Goal: Task Accomplishment & Management: Manage account settings

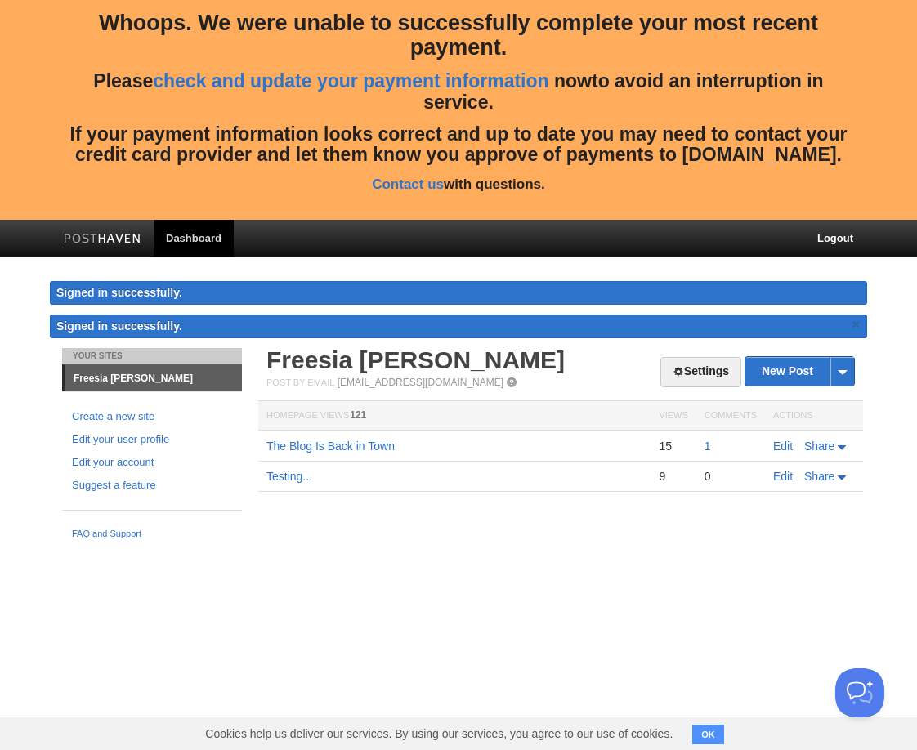
drag, startPoint x: 590, startPoint y: 640, endPoint x: 588, endPoint y: 621, distance: 18.9
click at [589, 548] on html "Whoops. We were unable to successfully complete your most recent payment. Pleas…" at bounding box center [458, 274] width 917 height 548
click at [123, 461] on link "Edit your account" at bounding box center [152, 462] width 160 height 17
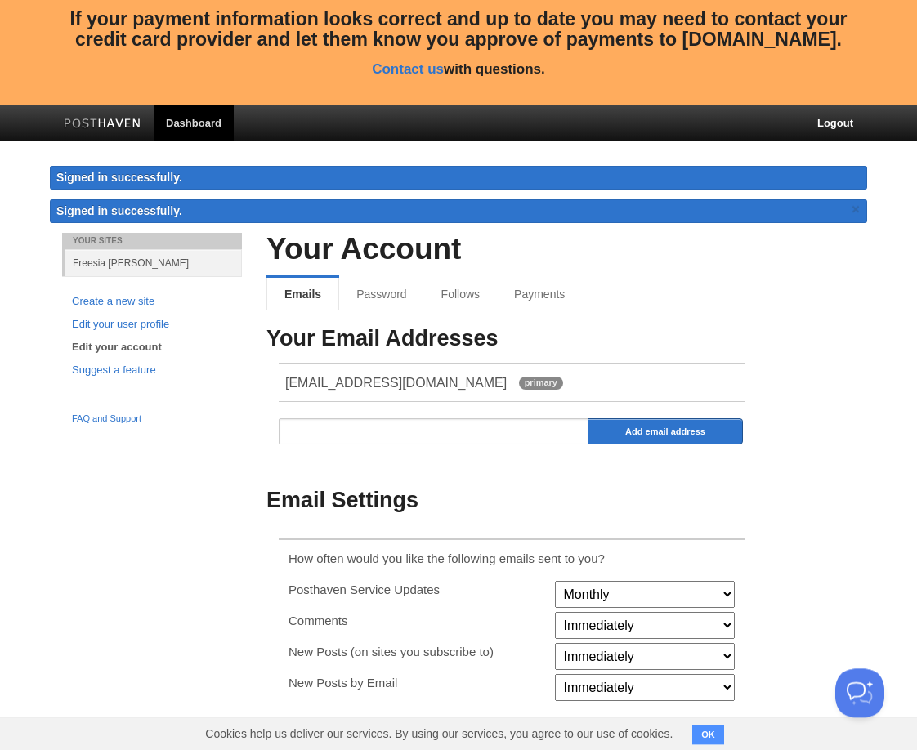
scroll to position [189, 0]
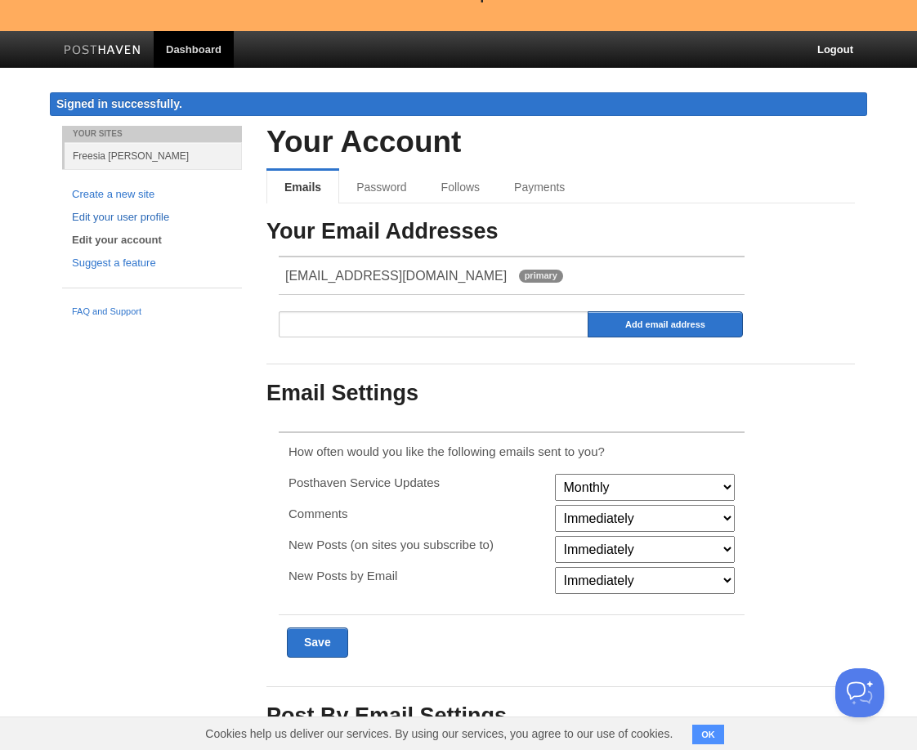
click at [136, 213] on link "Edit your user profile" at bounding box center [152, 217] width 160 height 17
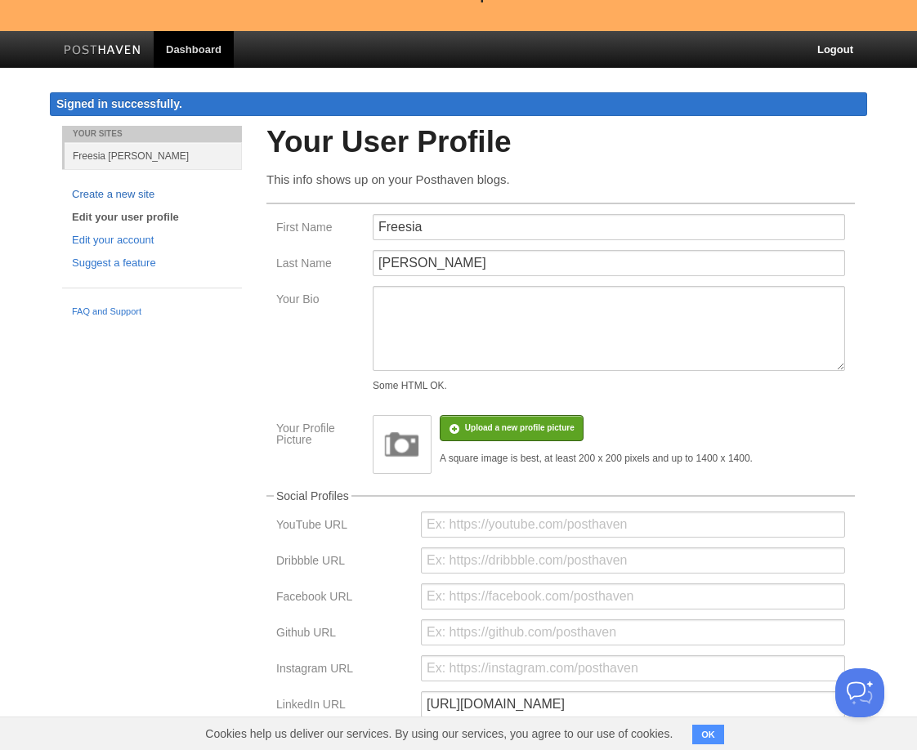
click at [132, 194] on link "Create a new site" at bounding box center [152, 194] width 160 height 17
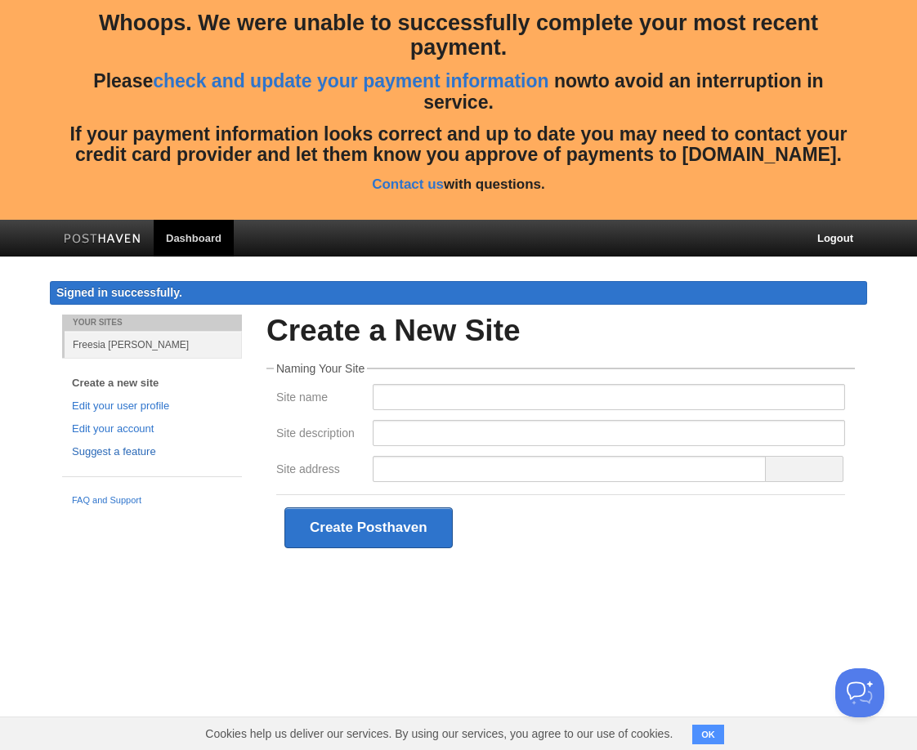
click at [96, 448] on link "Suggest a feature" at bounding box center [152, 452] width 160 height 17
click at [96, 348] on link "Freesia [PERSON_NAME]" at bounding box center [153, 344] width 177 height 27
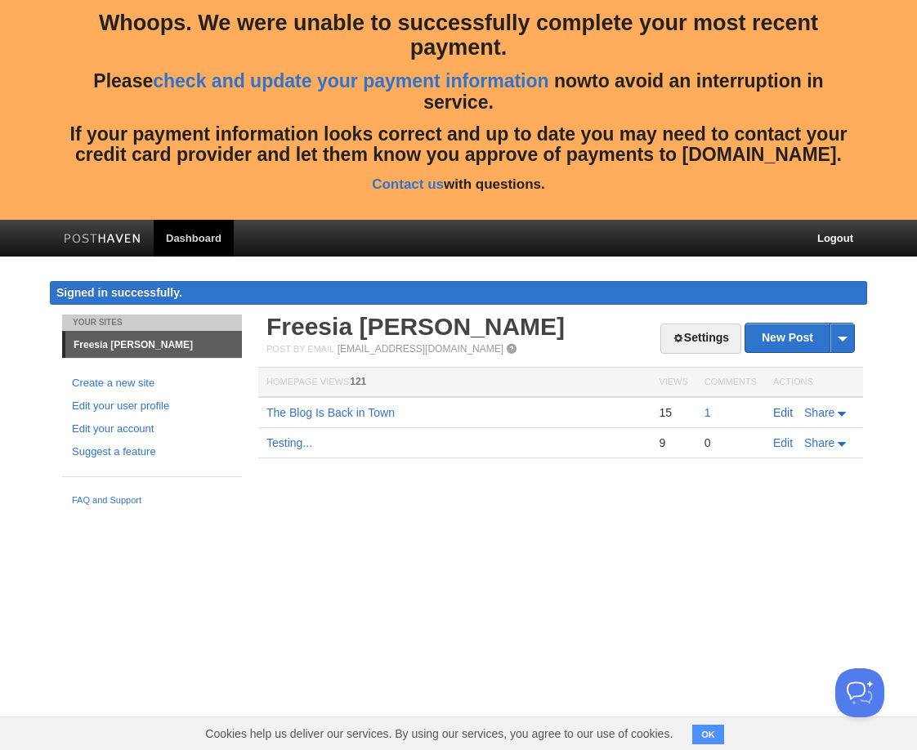
click at [791, 417] on link "Edit" at bounding box center [783, 412] width 20 height 13
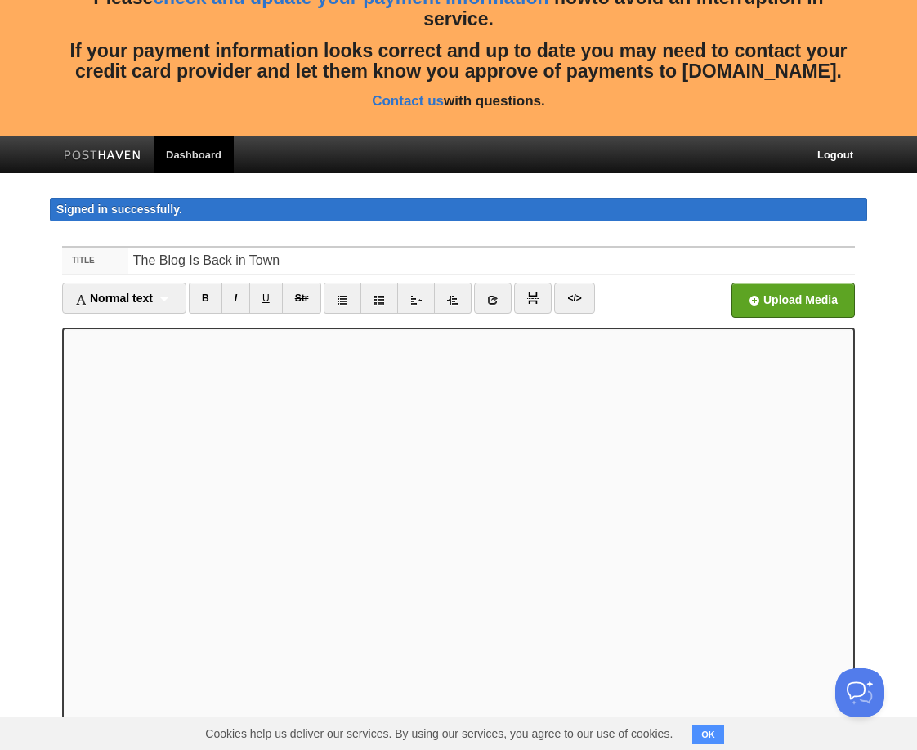
scroll to position [248, 0]
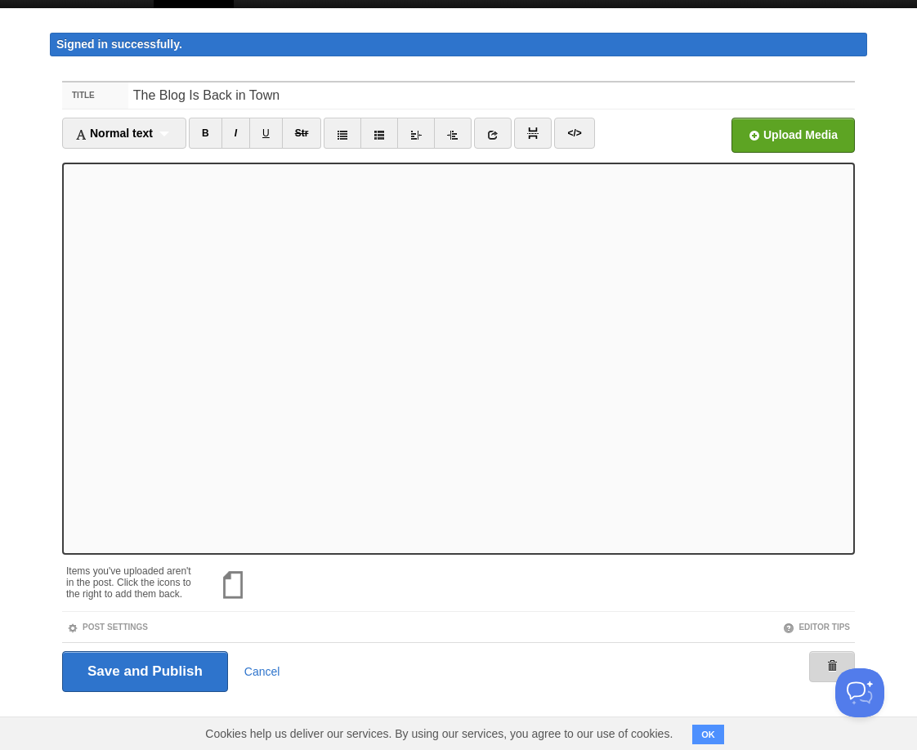
click at [829, 669] on span at bounding box center [831, 665] width 11 height 11
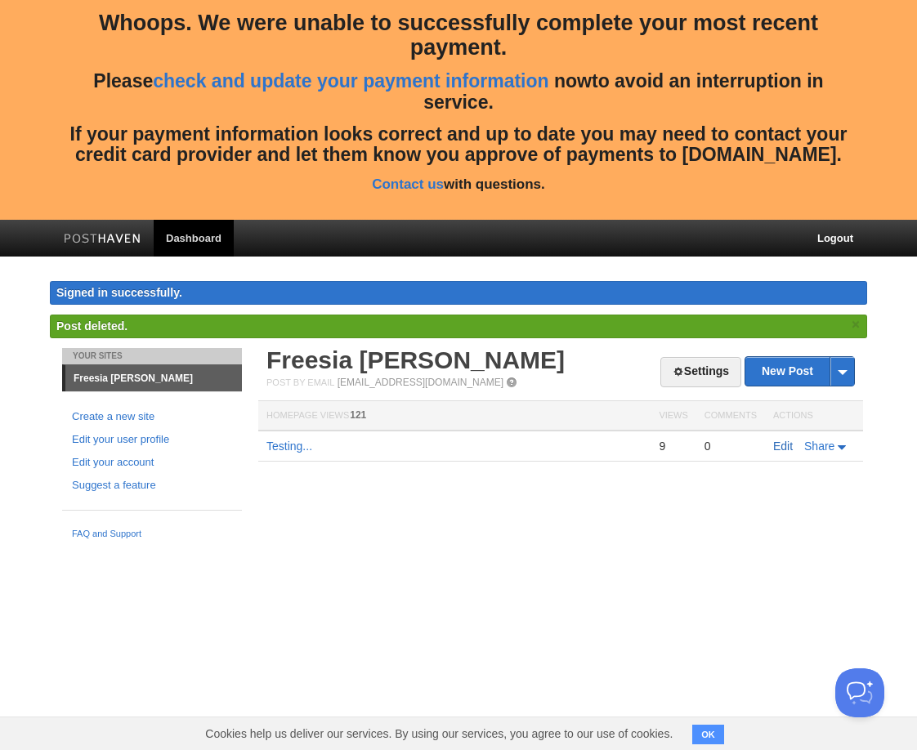
click at [789, 449] on link "Edit" at bounding box center [783, 446] width 20 height 13
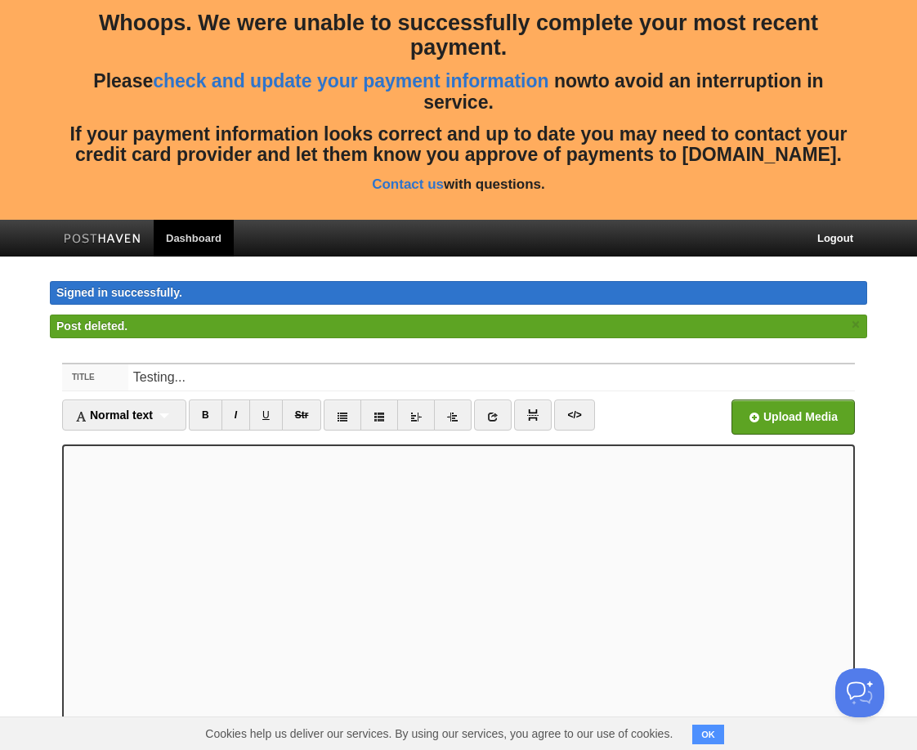
scroll to position [225, 0]
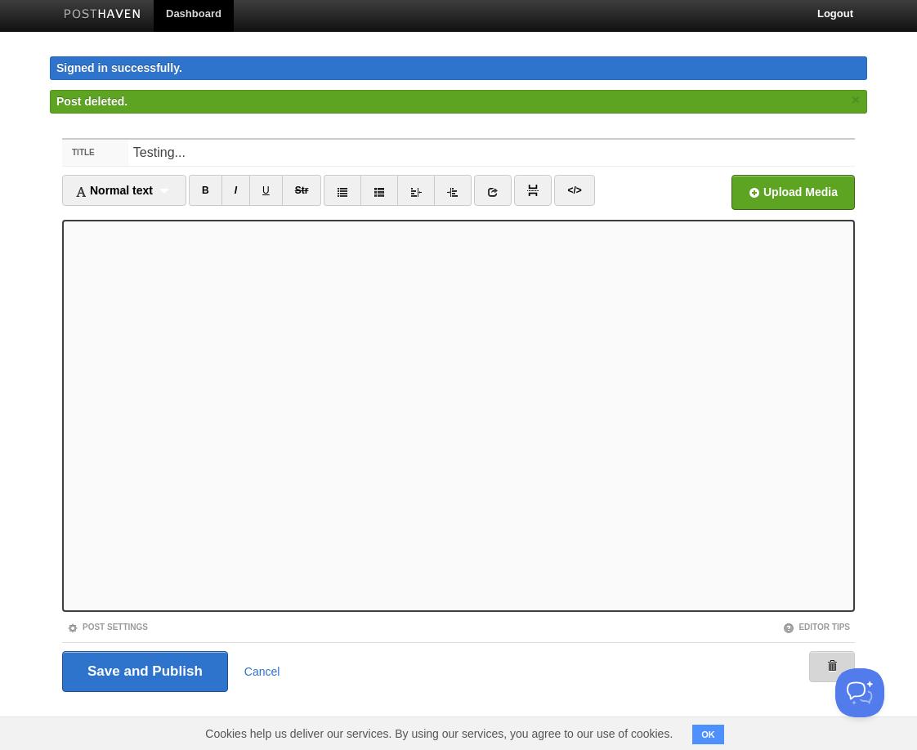
click at [820, 656] on link at bounding box center [832, 666] width 46 height 31
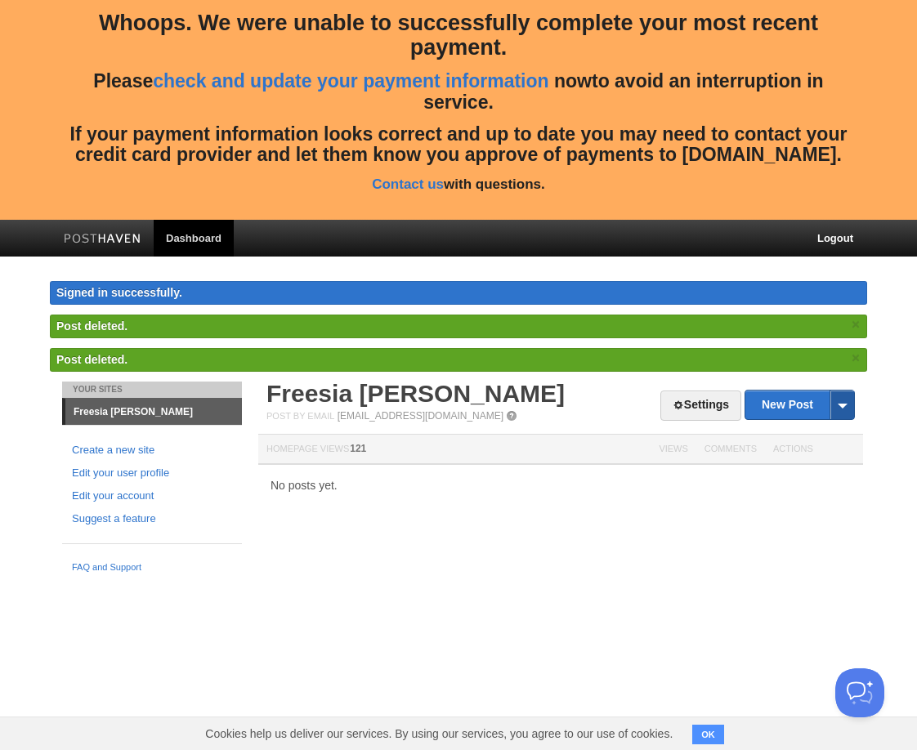
click at [845, 405] on span at bounding box center [842, 405] width 25 height 29
click at [680, 409] on link "Settings" at bounding box center [700, 406] width 81 height 30
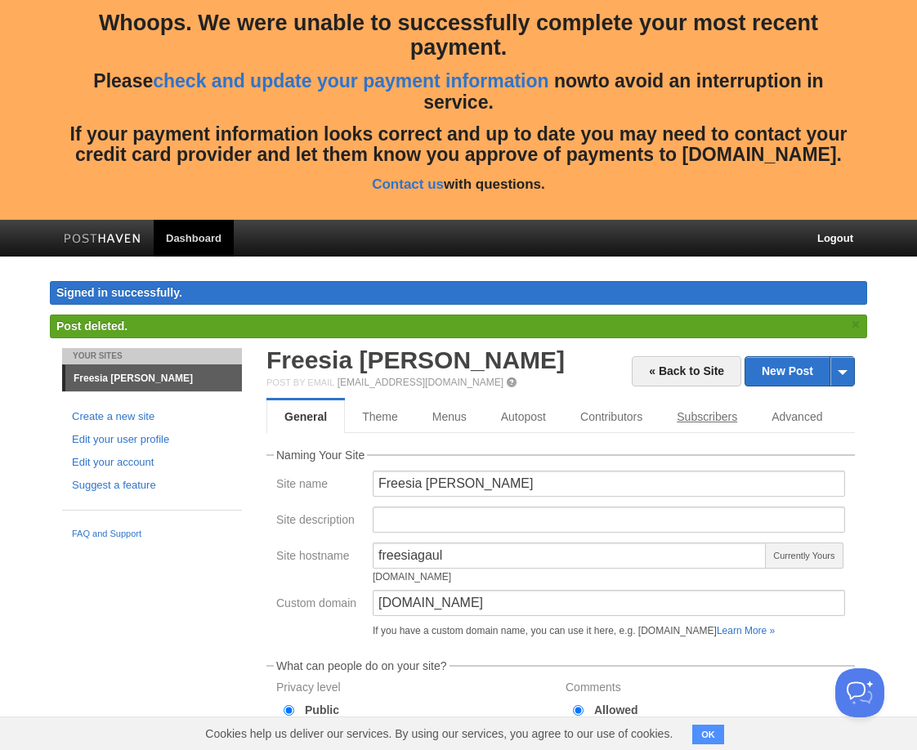
scroll to position [298, 0]
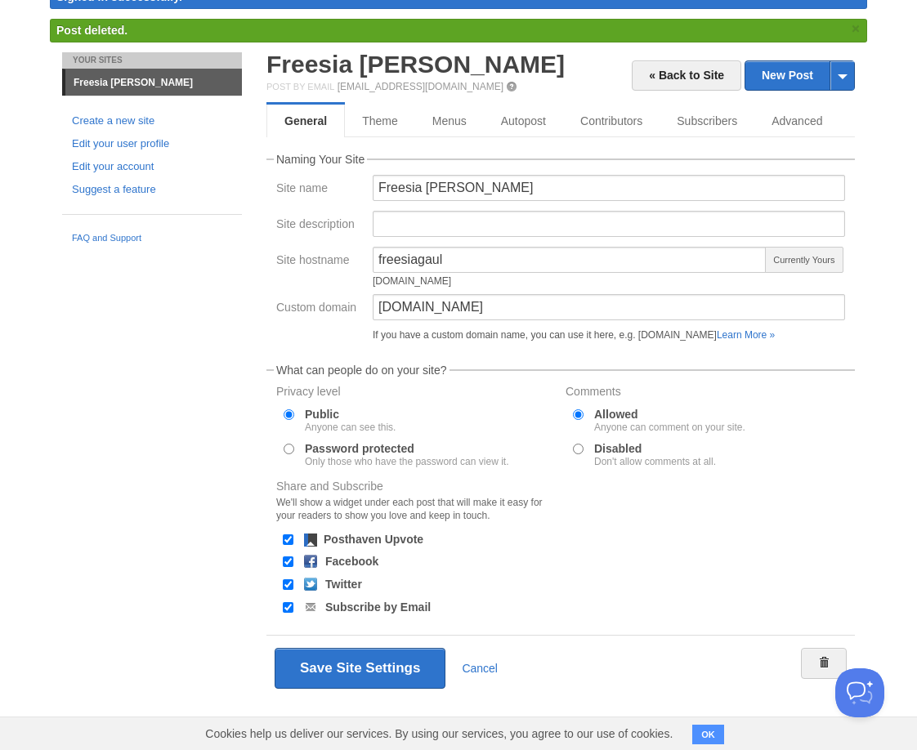
click at [315, 454] on label "Password protected Only those who have the password can view it." at bounding box center [407, 455] width 204 height 24
click at [294, 454] on input "Password protected Only those who have the password can view it." at bounding box center [289, 449] width 11 height 11
radio input "true"
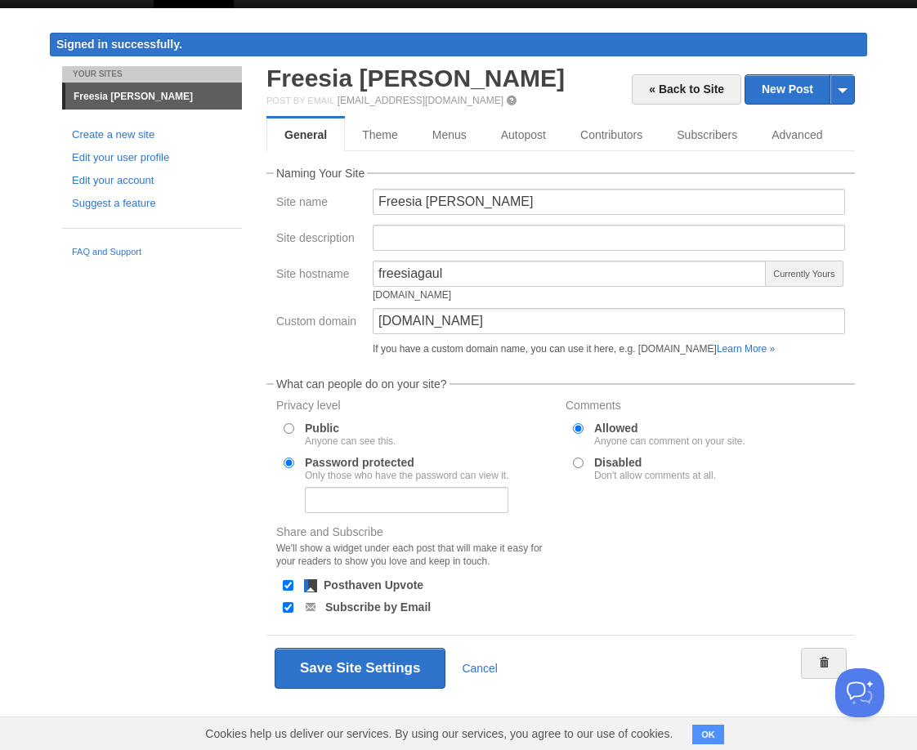
scroll to position [250, 0]
click at [420, 508] on input "text" at bounding box center [407, 500] width 204 height 26
type input "admin"
click at [790, 515] on div "Privacy level Public Anyone can see this. Password protected Only those who hav…" at bounding box center [560, 459] width 579 height 119
click at [870, 535] on body "Whoops. We were unable to successfully complete your most recent payment. Pleas…" at bounding box center [458, 251] width 917 height 999
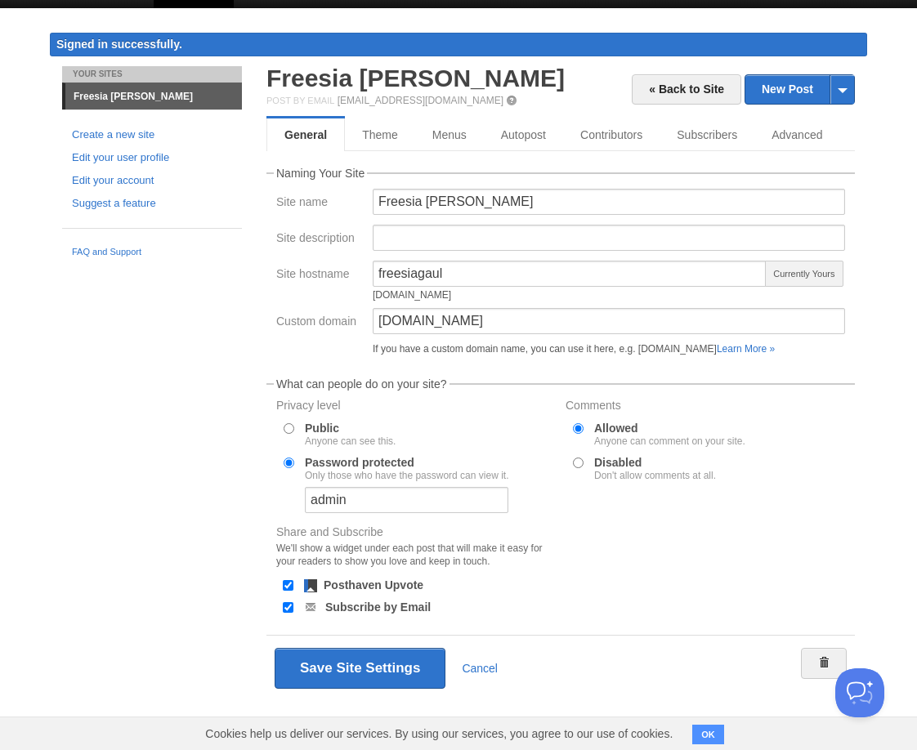
click at [547, 255] on div at bounding box center [609, 243] width 482 height 36
drag, startPoint x: 547, startPoint y: 257, endPoint x: 503, endPoint y: 258, distance: 43.3
click at [503, 258] on div at bounding box center [609, 243] width 482 height 36
click at [520, 268] on input "freesiagaul" at bounding box center [570, 274] width 394 height 26
drag, startPoint x: 548, startPoint y: 321, endPoint x: 241, endPoint y: 321, distance: 306.5
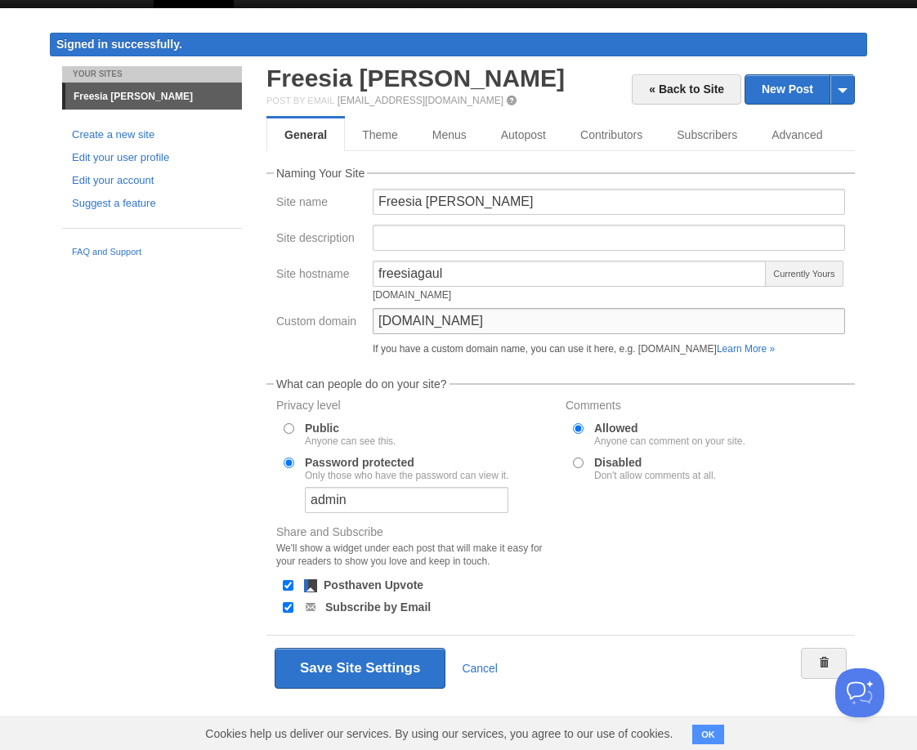
click at [373, 321] on input "[DOMAIN_NAME]" at bounding box center [609, 321] width 472 height 26
click at [131, 408] on div "Your Sites Freesia [PERSON_NAME] Create a new site Edit your user profile Edit …" at bounding box center [458, 407] width 817 height 683
click at [794, 102] on link "New Post" at bounding box center [799, 89] width 109 height 29
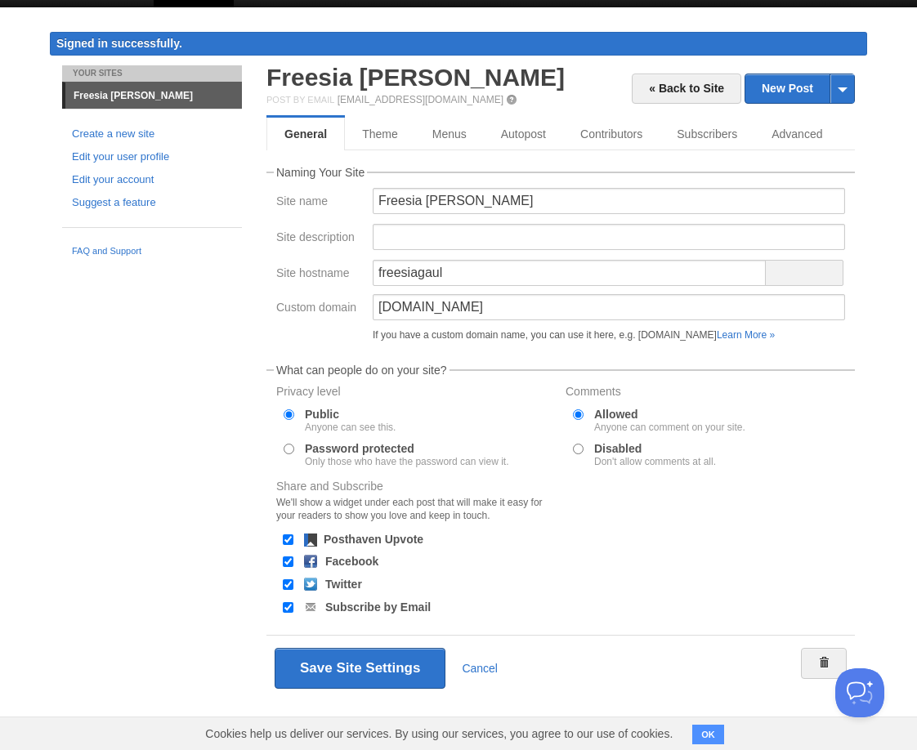
scroll to position [251, 0]
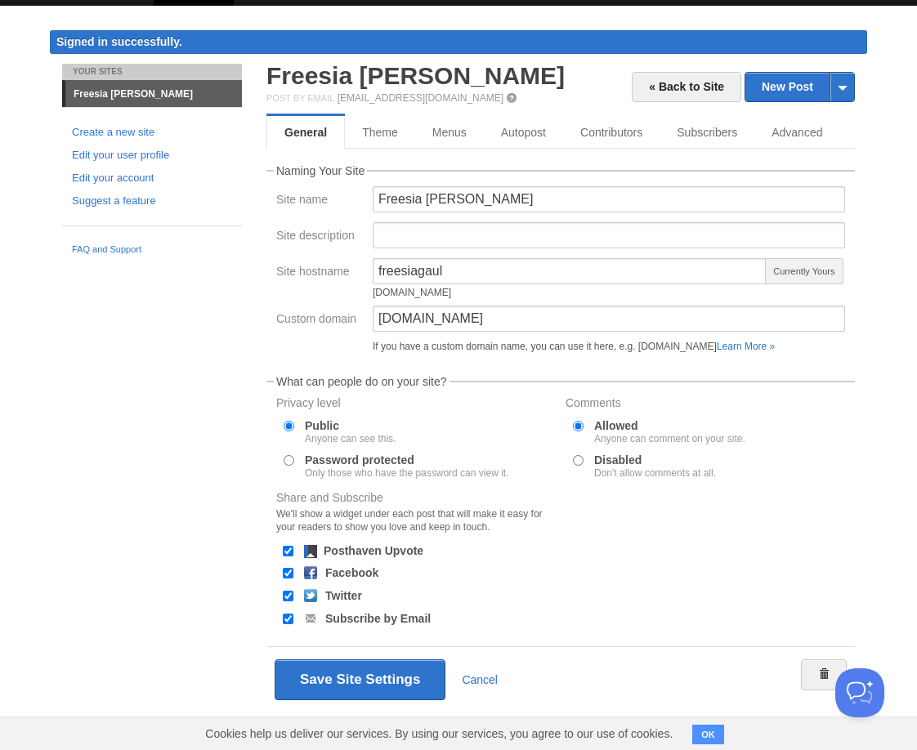
click at [411, 657] on div "Save Site Settings Cancel" at bounding box center [560, 680] width 588 height 66
click at [402, 679] on button "Save Site Settings" at bounding box center [360, 680] width 171 height 41
